Goal: Find specific page/section: Find specific page/section

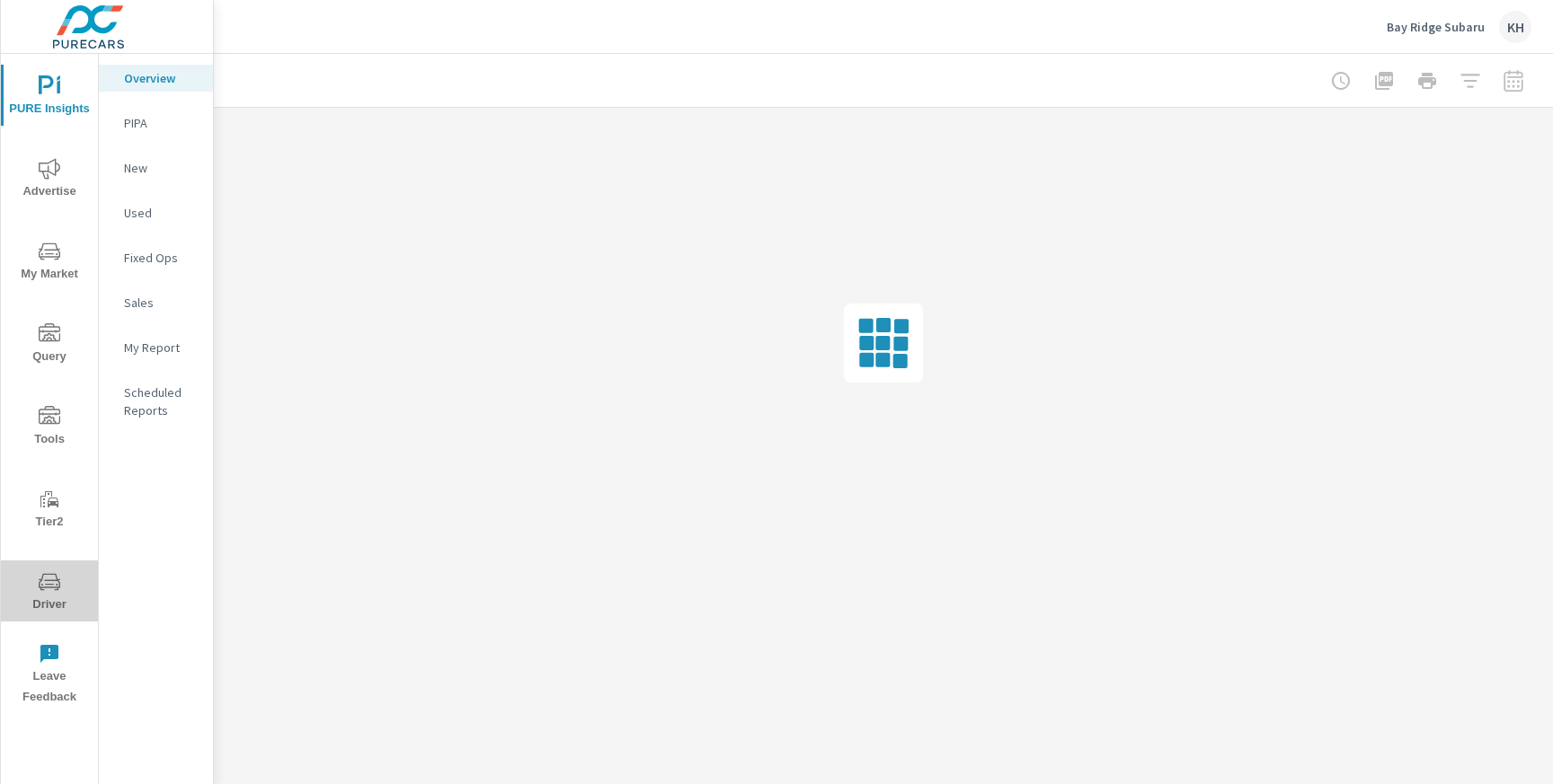
click at [61, 596] on span "Driver" at bounding box center [50, 593] width 86 height 44
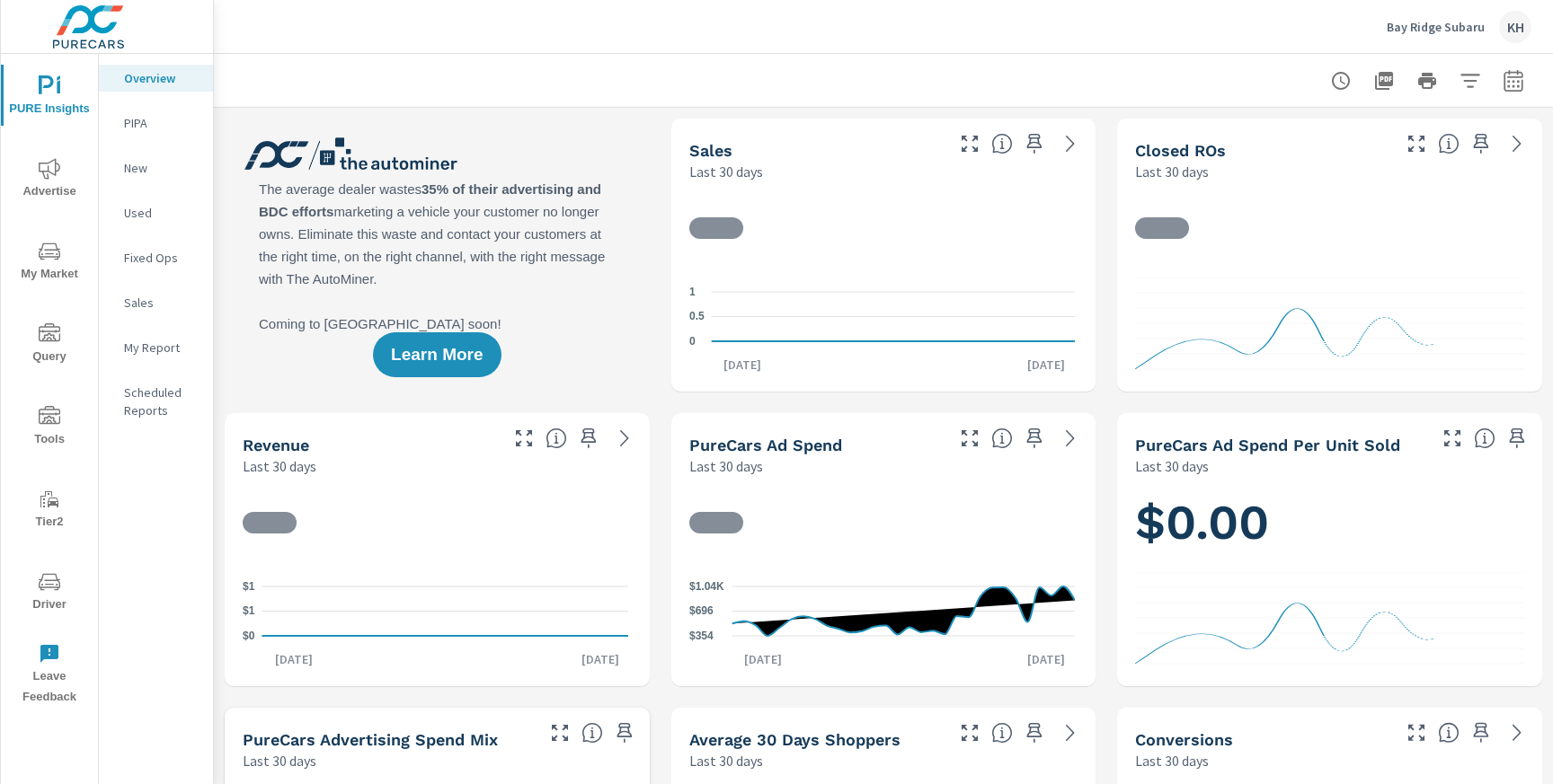
click at [45, 574] on icon "nav menu" at bounding box center [50, 581] width 22 height 17
